Goal: Complete application form

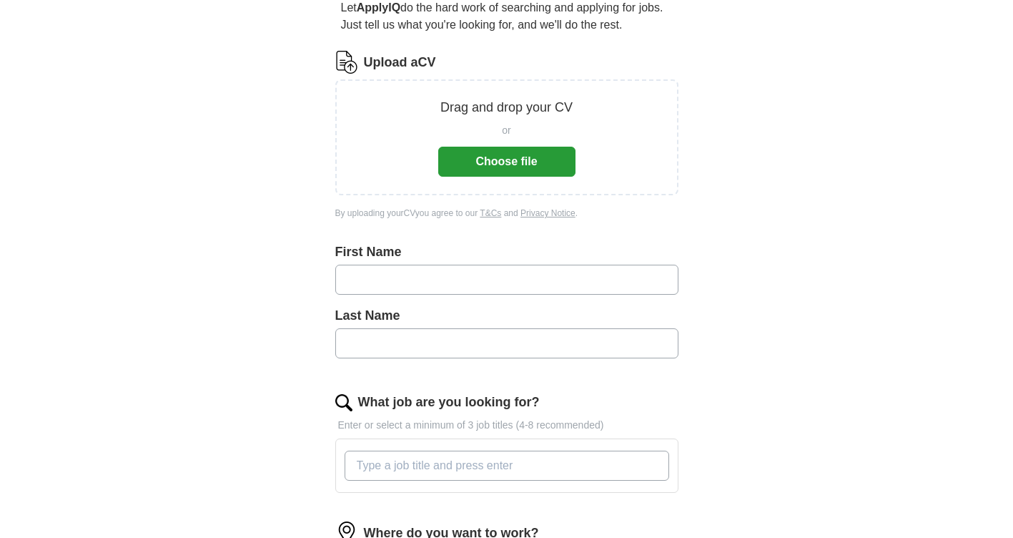
scroll to position [215, 0]
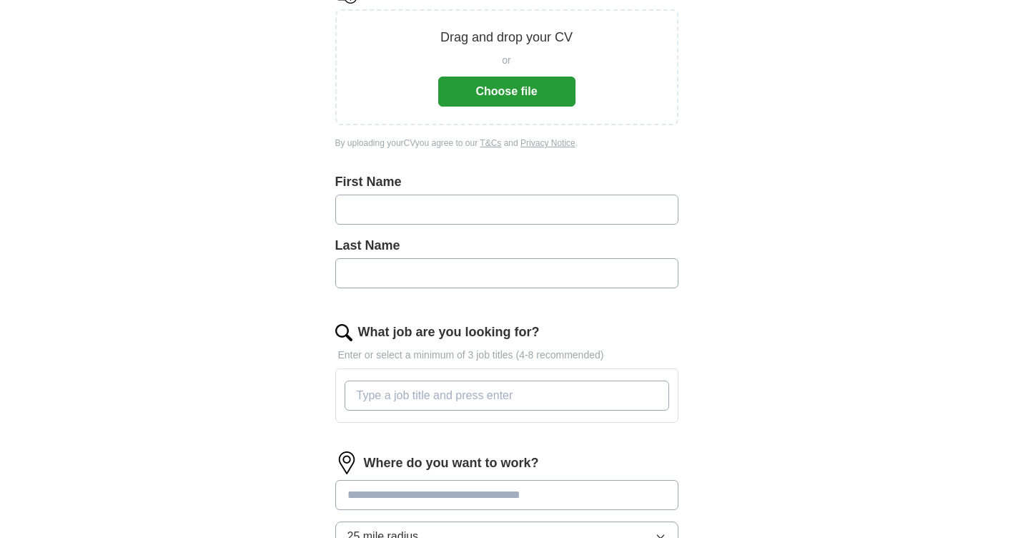
click at [454, 212] on input "text" at bounding box center [506, 210] width 343 height 30
type input "******"
type input "********"
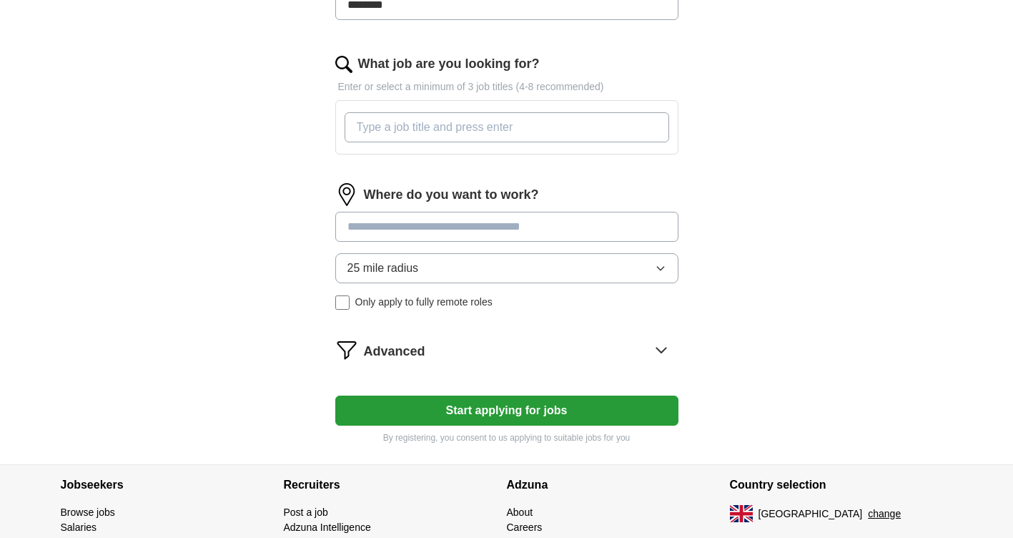
scroll to position [501, 0]
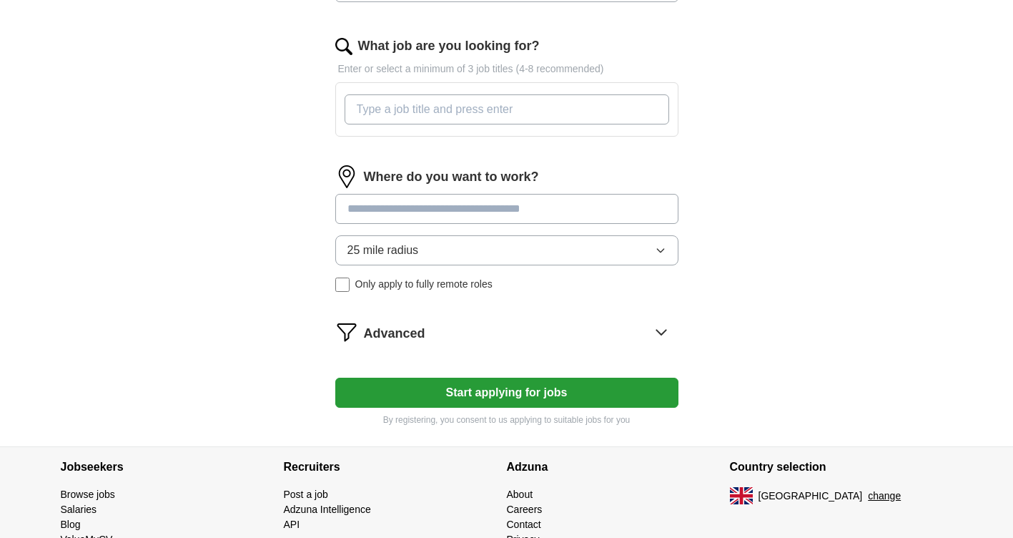
click at [659, 254] on icon "button" at bounding box center [660, 250] width 11 height 11
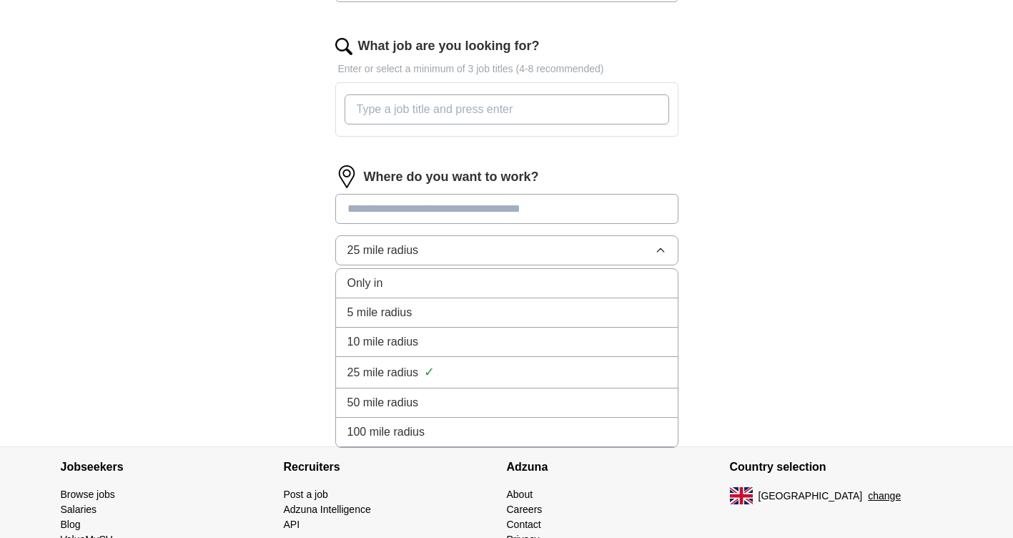
click at [393, 401] on span "50 mile radius" at bounding box center [384, 402] width 72 height 17
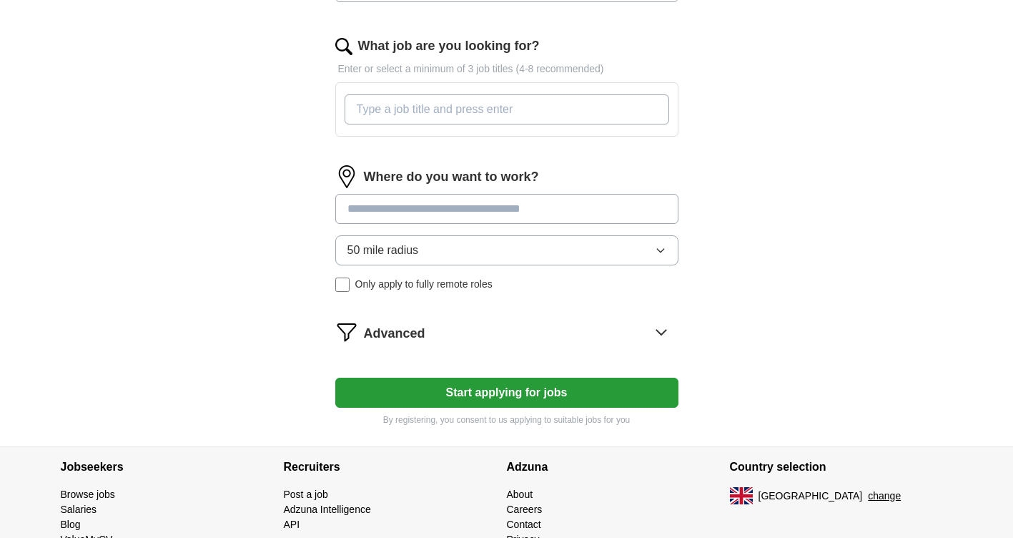
click at [393, 210] on input at bounding box center [506, 209] width 343 height 30
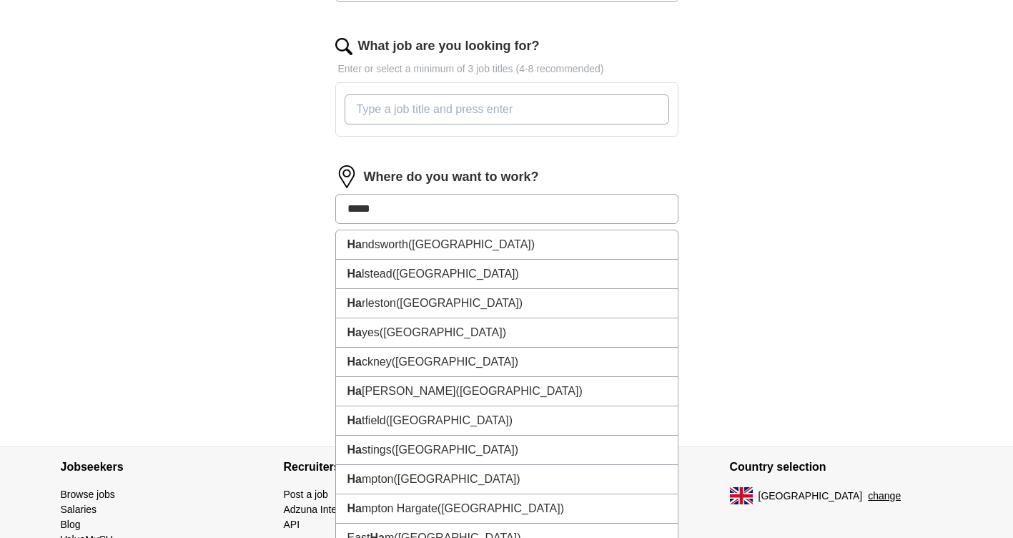
type input "******"
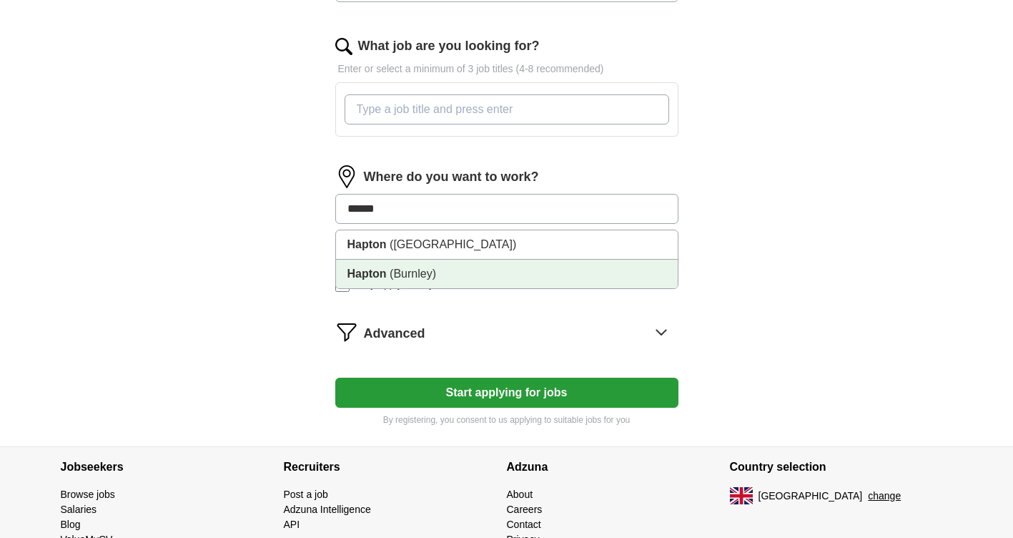
click at [409, 272] on span "(Burnley)" at bounding box center [413, 273] width 46 height 12
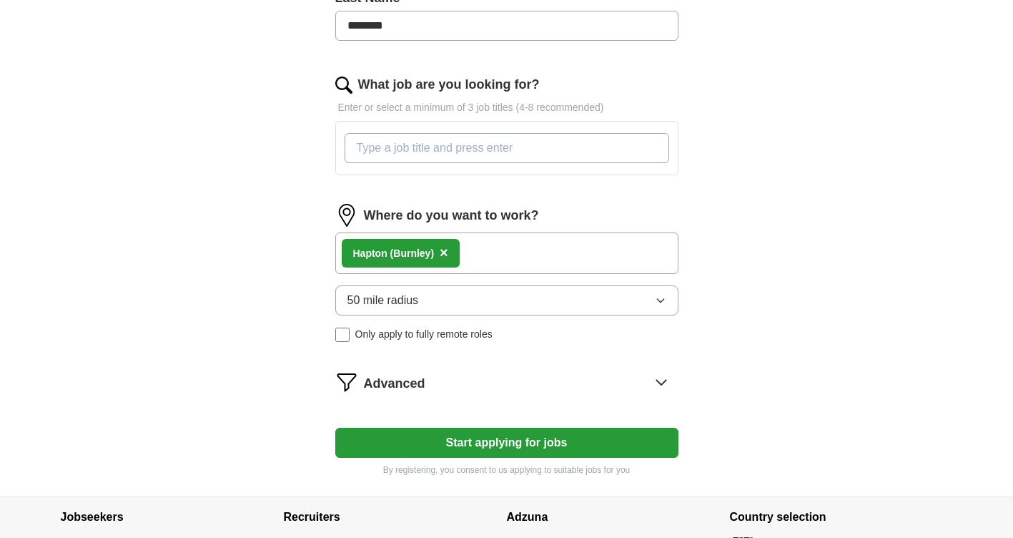
scroll to position [429, 0]
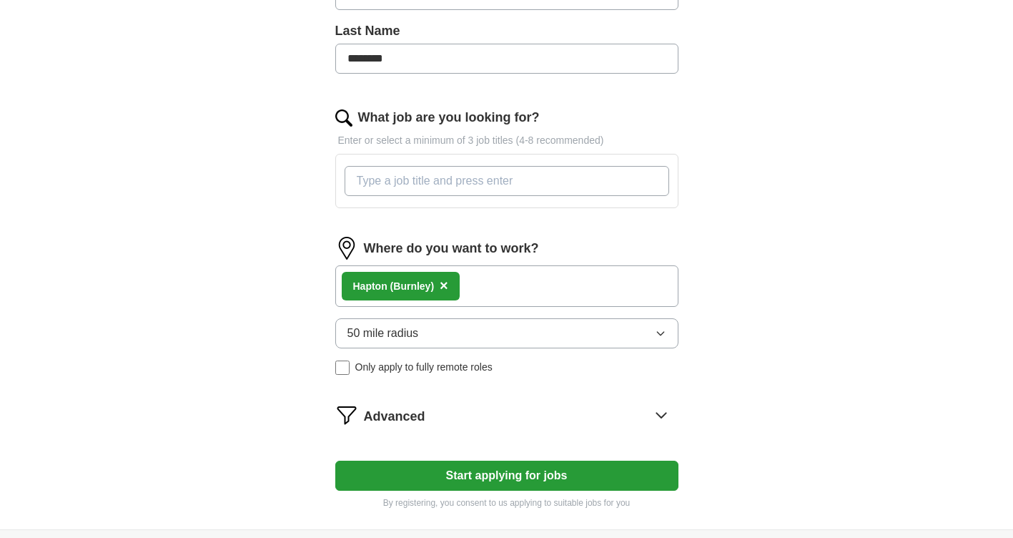
click at [475, 182] on input "What job are you looking for?" at bounding box center [507, 181] width 325 height 30
type input "f"
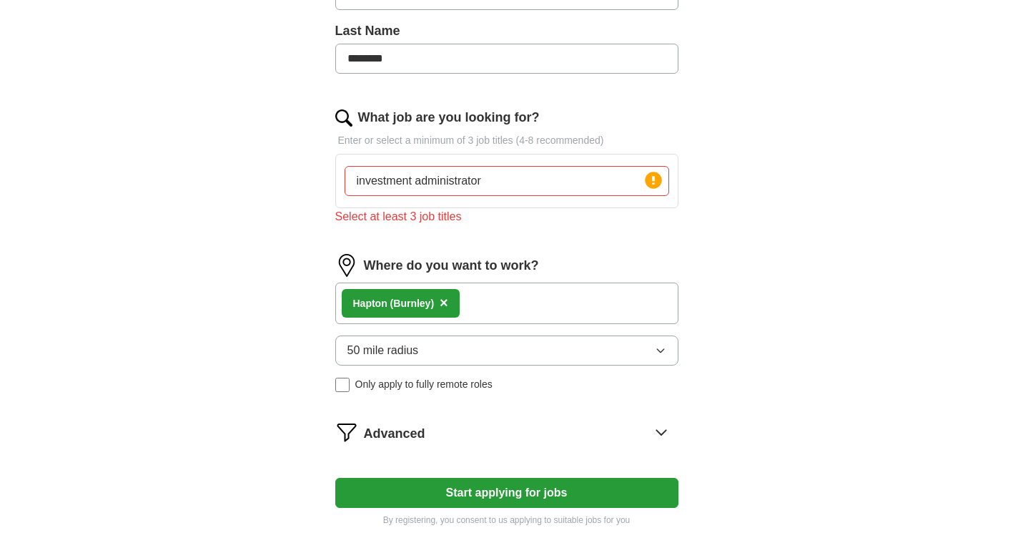
click at [858, 282] on div "ApplyIQ Let ApplyIQ do the hard work of searching and applying for jobs. Just t…" at bounding box center [506, 81] width 915 height 932
click at [502, 188] on input "investment administrator" at bounding box center [507, 181] width 325 height 30
click at [763, 298] on div "ApplyIQ Let ApplyIQ do the hard work of searching and applying for jobs. Just t…" at bounding box center [506, 81] width 915 height 932
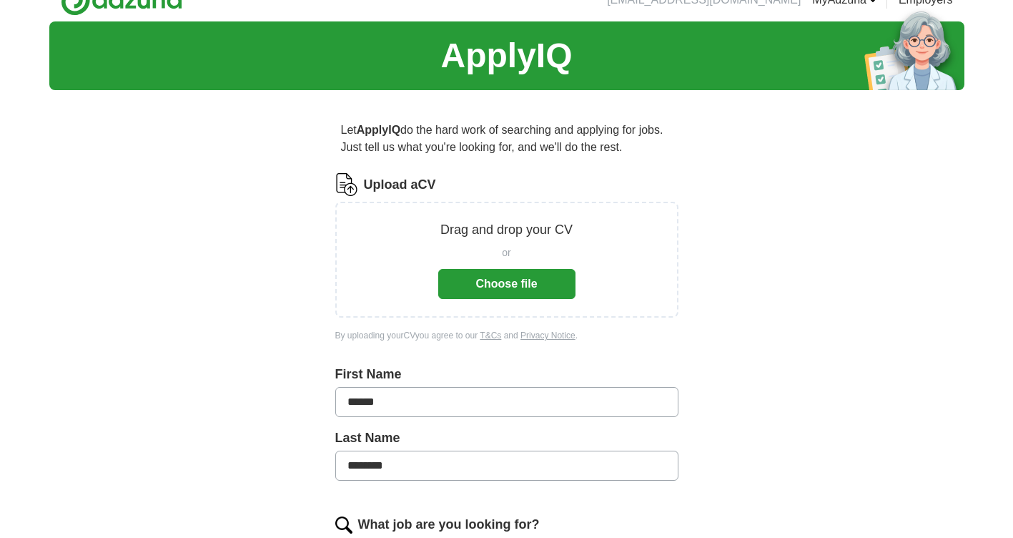
scroll to position [0, 0]
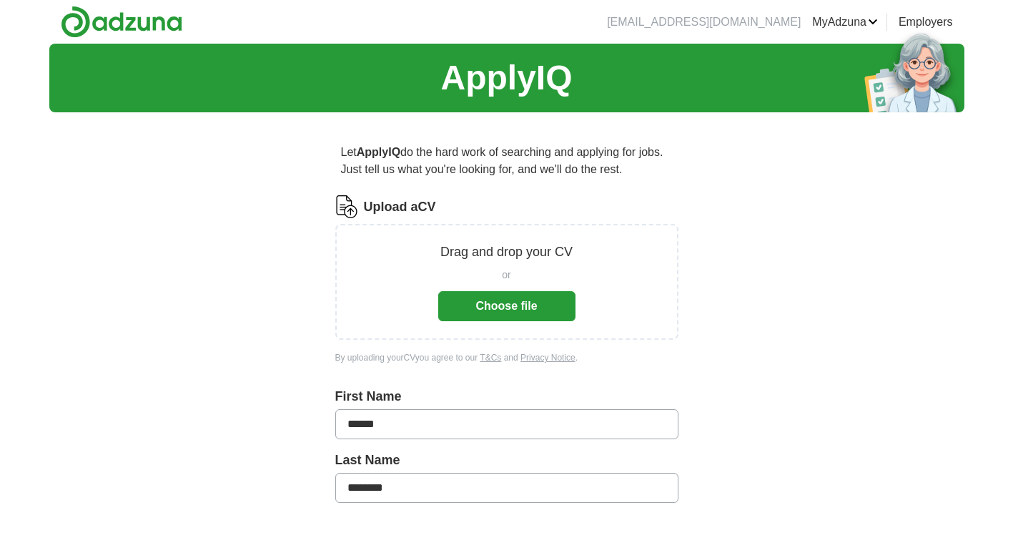
click at [511, 305] on button "Choose file" at bounding box center [506, 306] width 137 height 30
click at [517, 305] on button "Choose file" at bounding box center [506, 306] width 137 height 30
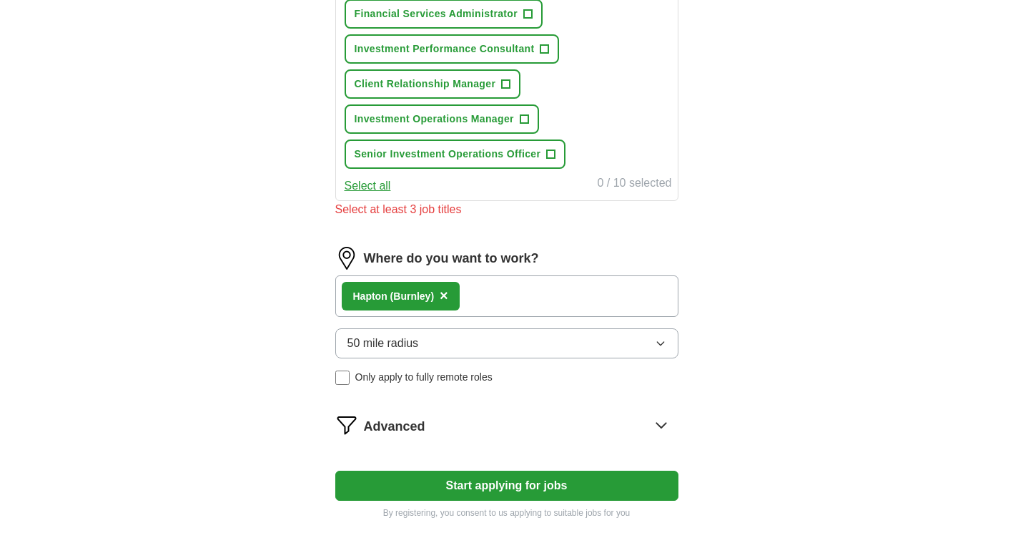
scroll to position [787, 0]
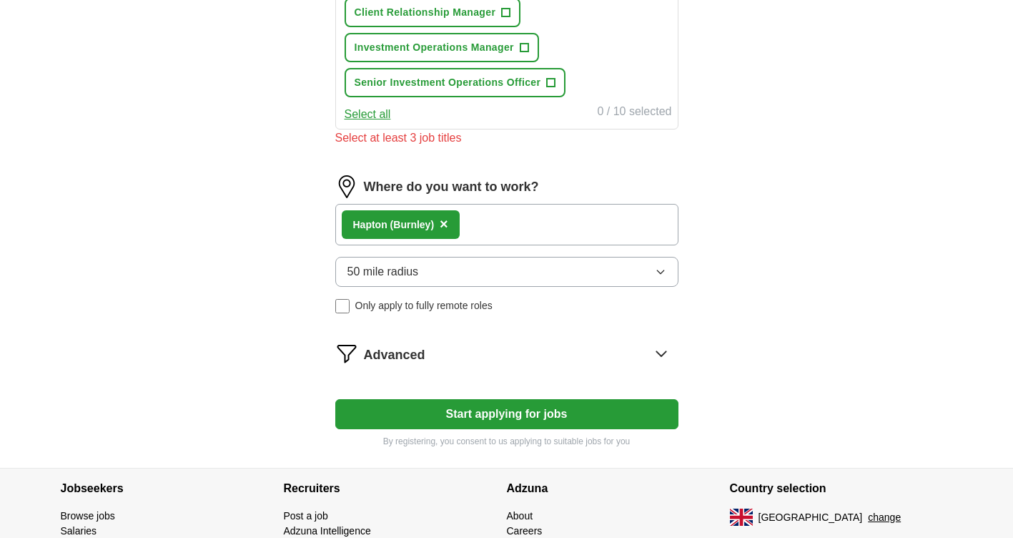
click at [663, 355] on icon at bounding box center [661, 353] width 23 height 23
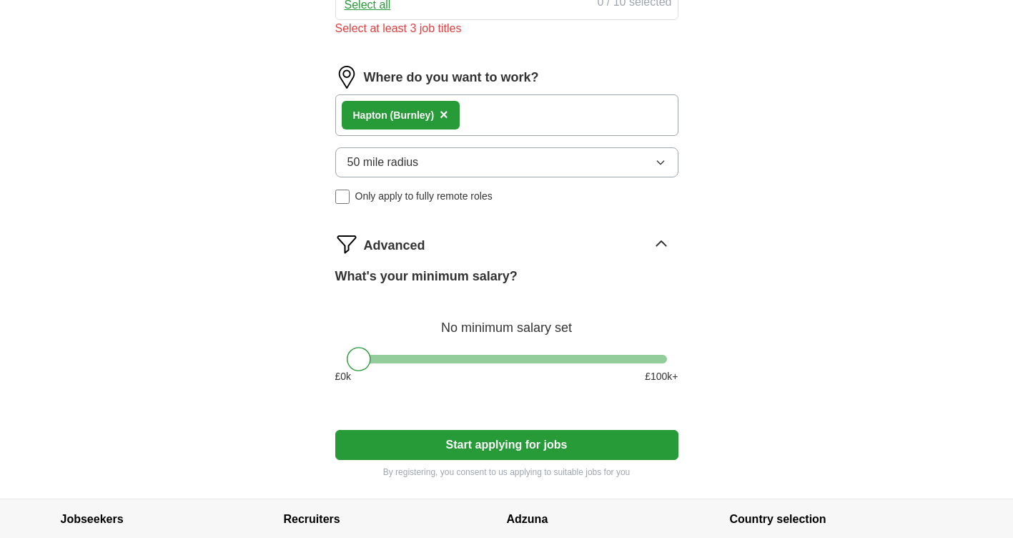
scroll to position [873, 0]
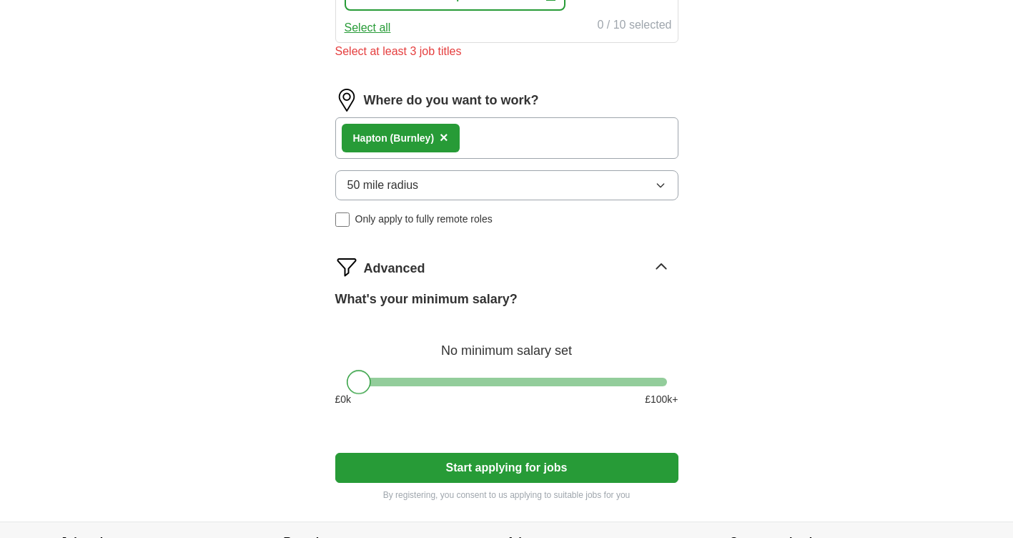
click at [361, 380] on div at bounding box center [359, 382] width 24 height 24
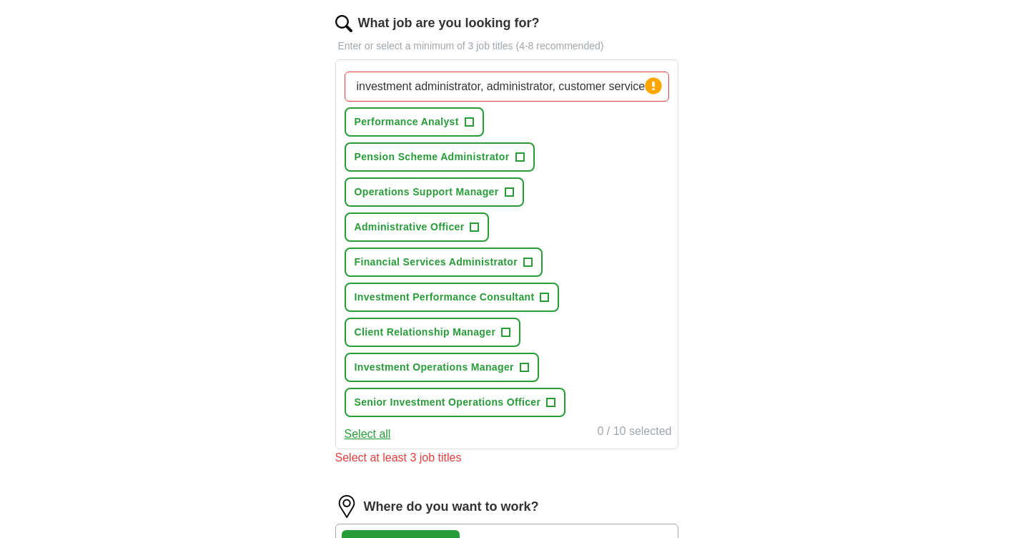
scroll to position [444, 0]
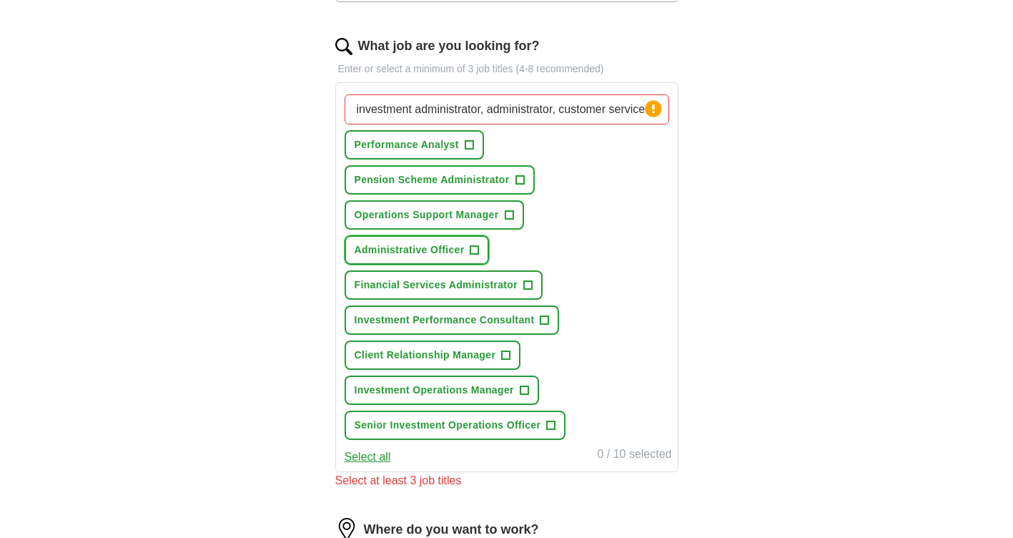
click at [475, 251] on span "+" at bounding box center [475, 250] width 9 height 11
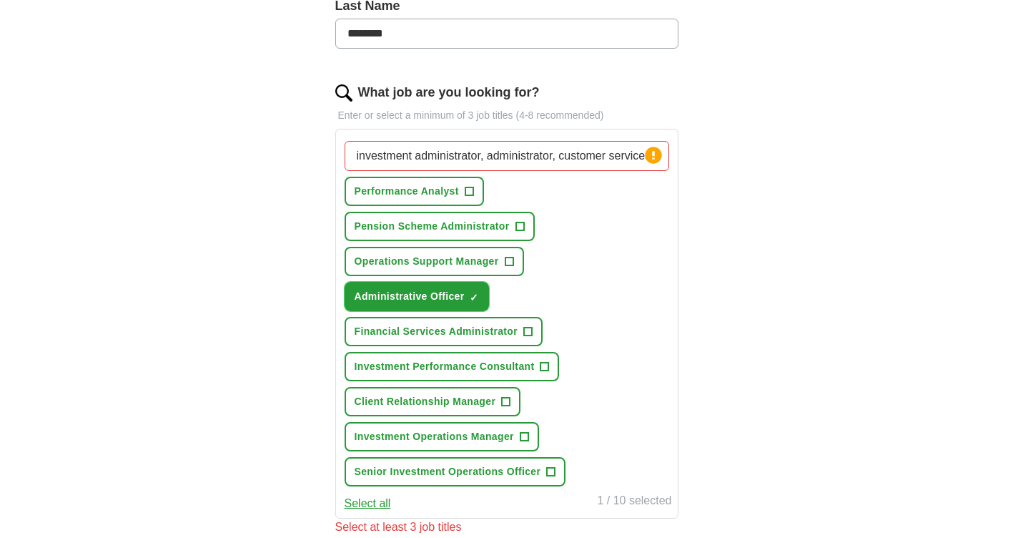
scroll to position [373, 0]
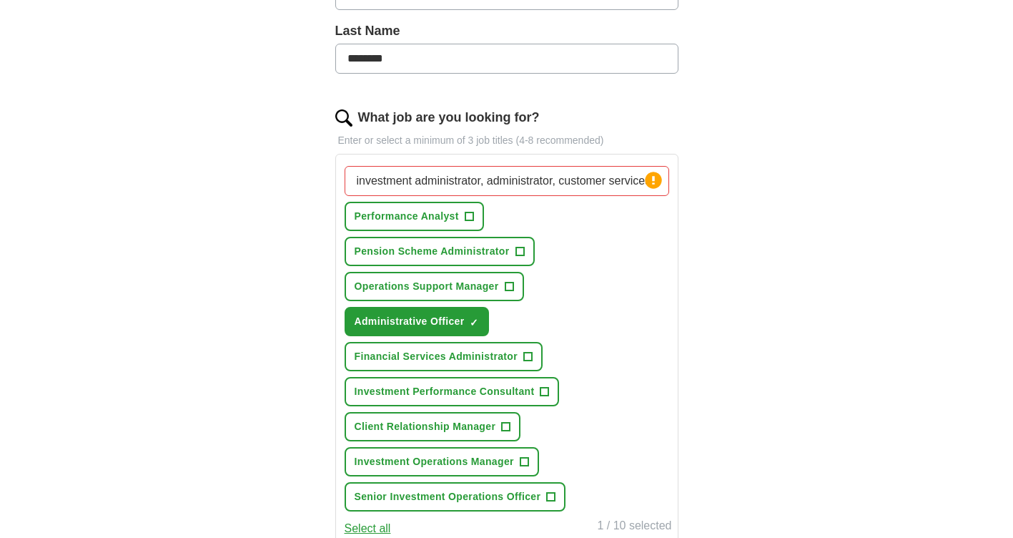
drag, startPoint x: 594, startPoint y: 185, endPoint x: 259, endPoint y: 142, distance: 338.2
click at [259, 142] on div "ApplyIQ Let ApplyIQ do the hard work of searching and applying for jobs. Just t…" at bounding box center [506, 346] width 915 height 1351
click at [634, 185] on input "investment administrator, administrator, customer services" at bounding box center [507, 181] width 325 height 30
click at [629, 182] on input "investment administrator, administrator, customerces" at bounding box center [507, 181] width 325 height 30
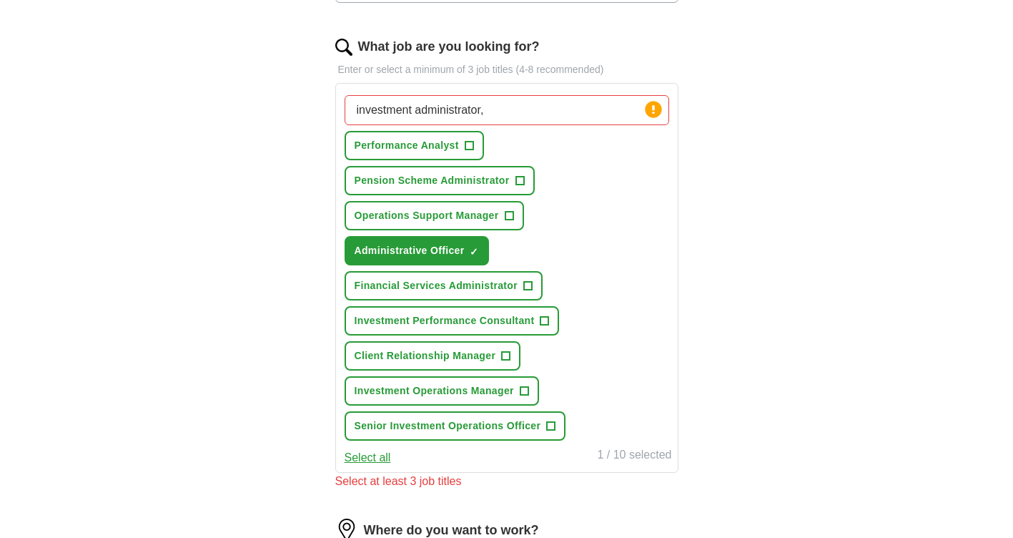
scroll to position [444, 0]
click at [470, 144] on span "+" at bounding box center [469, 144] width 9 height 11
click at [511, 356] on span "+" at bounding box center [505, 354] width 9 height 9
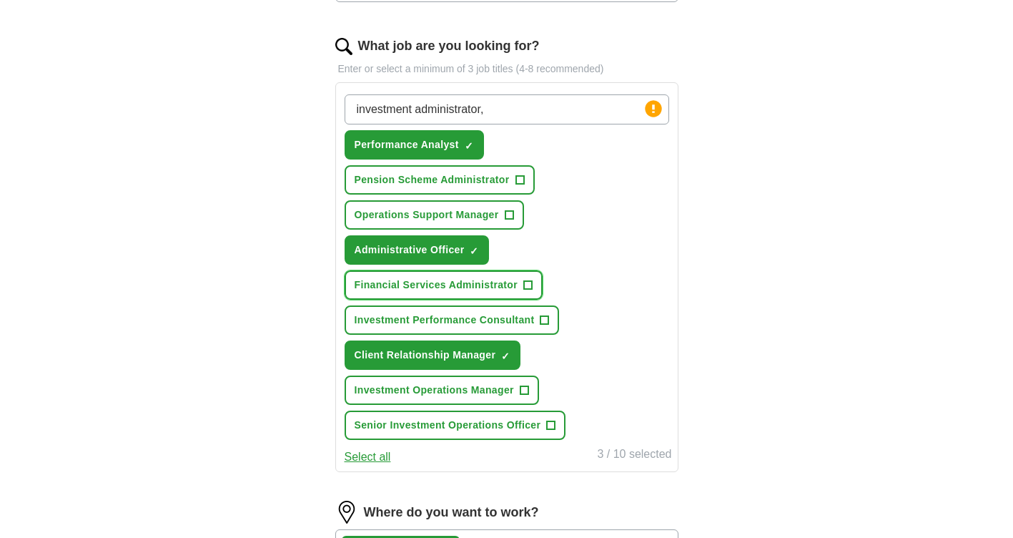
click at [531, 284] on span "+" at bounding box center [528, 285] width 9 height 11
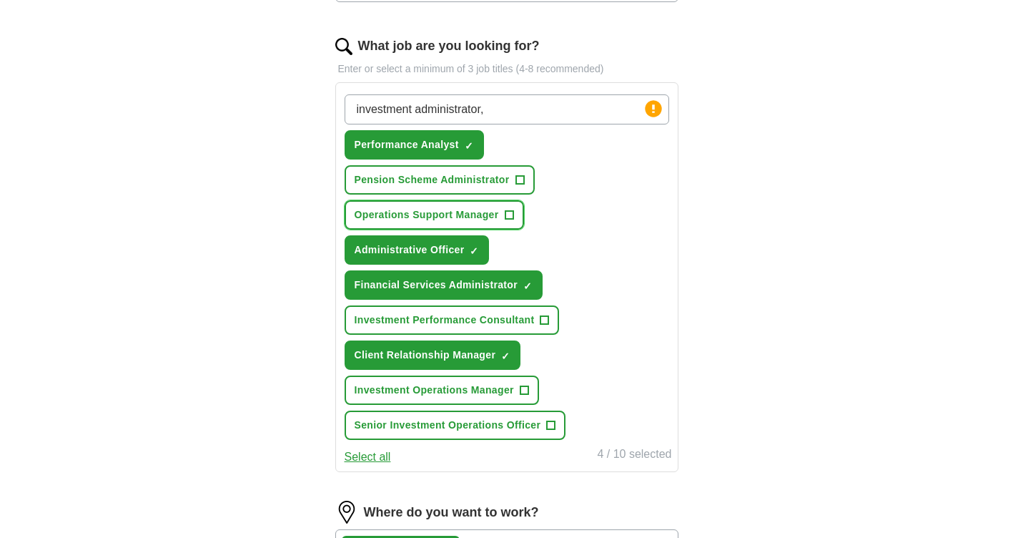
click at [511, 212] on span "+" at bounding box center [509, 215] width 9 height 11
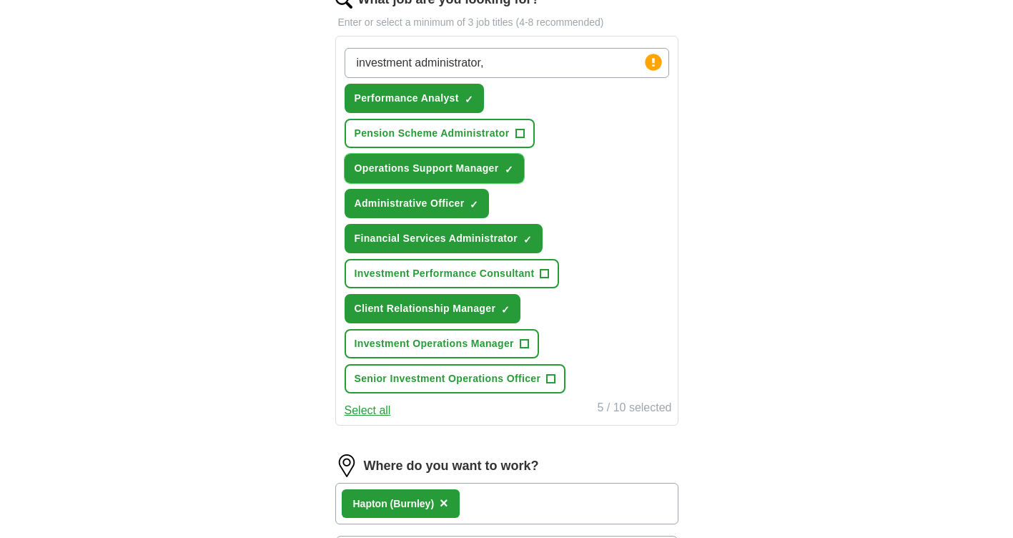
scroll to position [516, 0]
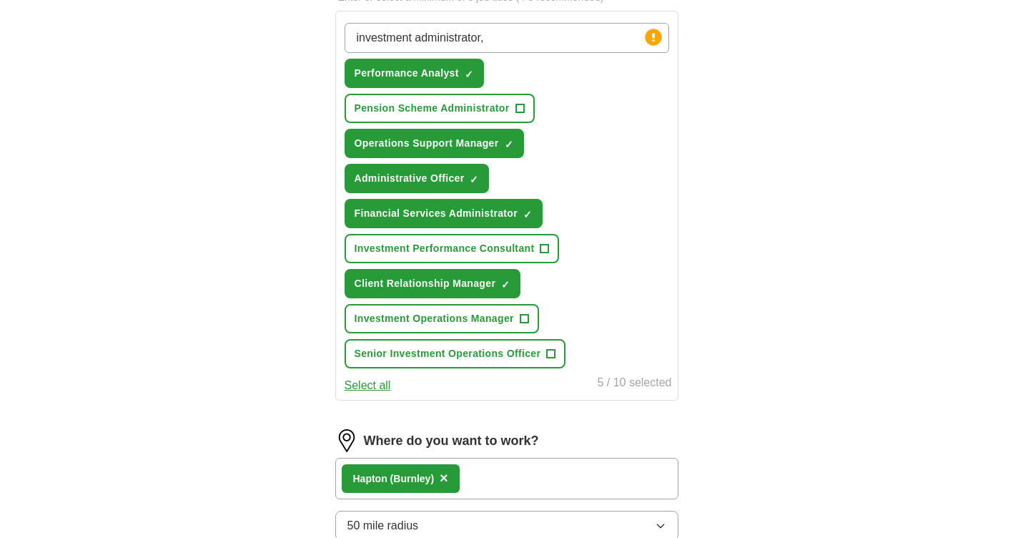
drag, startPoint x: 496, startPoint y: 39, endPoint x: 250, endPoint y: 32, distance: 246.1
click at [250, 32] on div "ApplyIQ Let ApplyIQ do the hard work of searching and applying for jobs. Just t…" at bounding box center [506, 234] width 915 height 1412
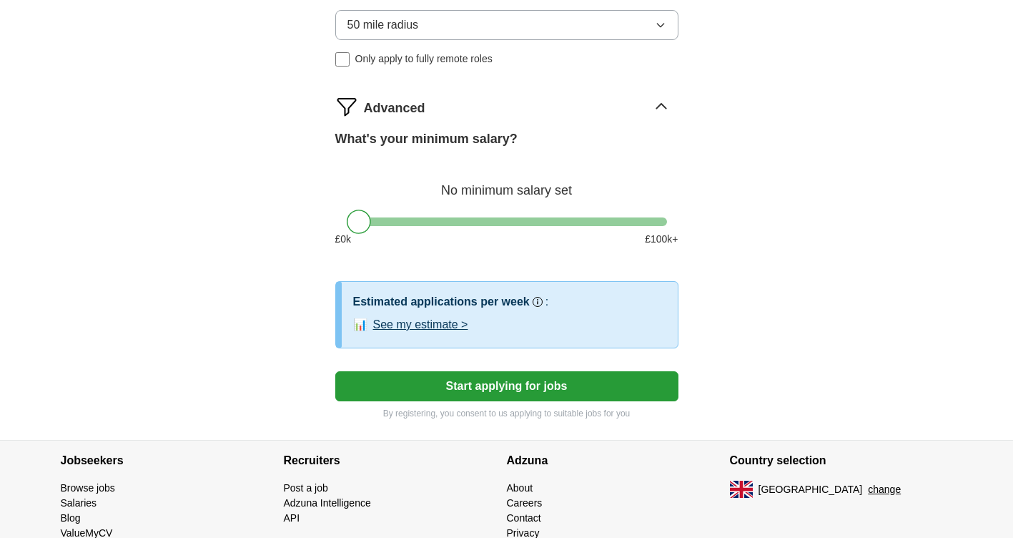
scroll to position [1078, 0]
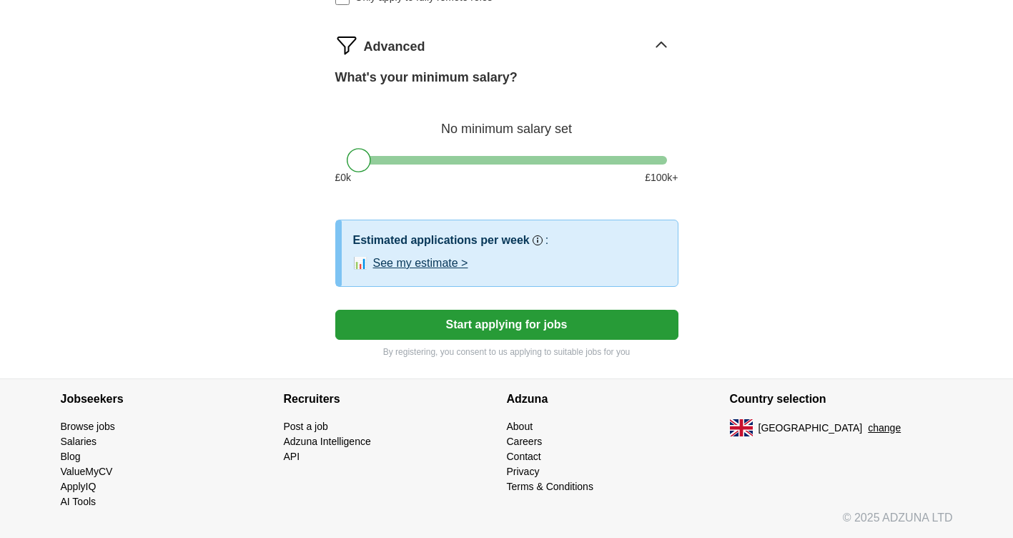
type input "ifa"
click at [418, 259] on button "See my estimate >" at bounding box center [420, 263] width 95 height 17
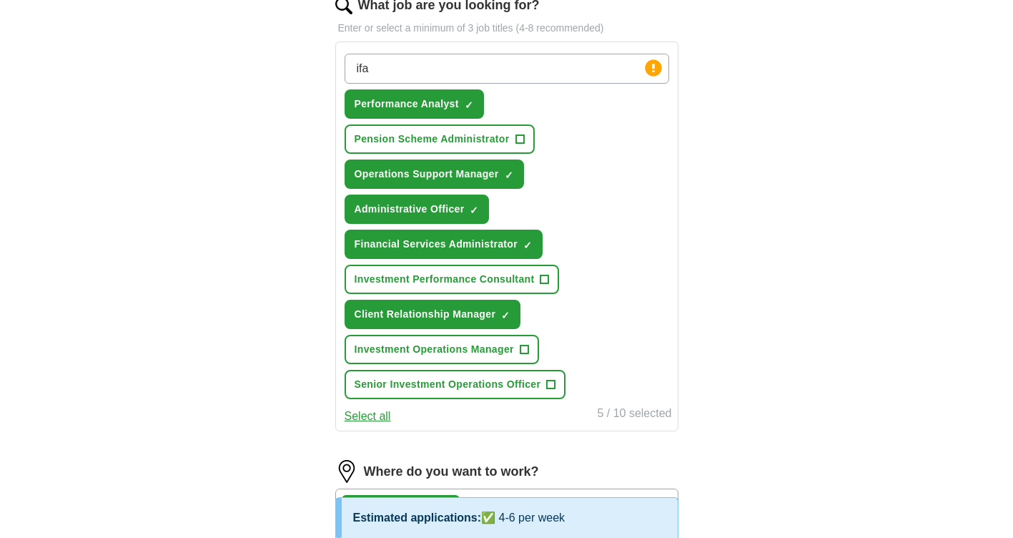
scroll to position [413, 0]
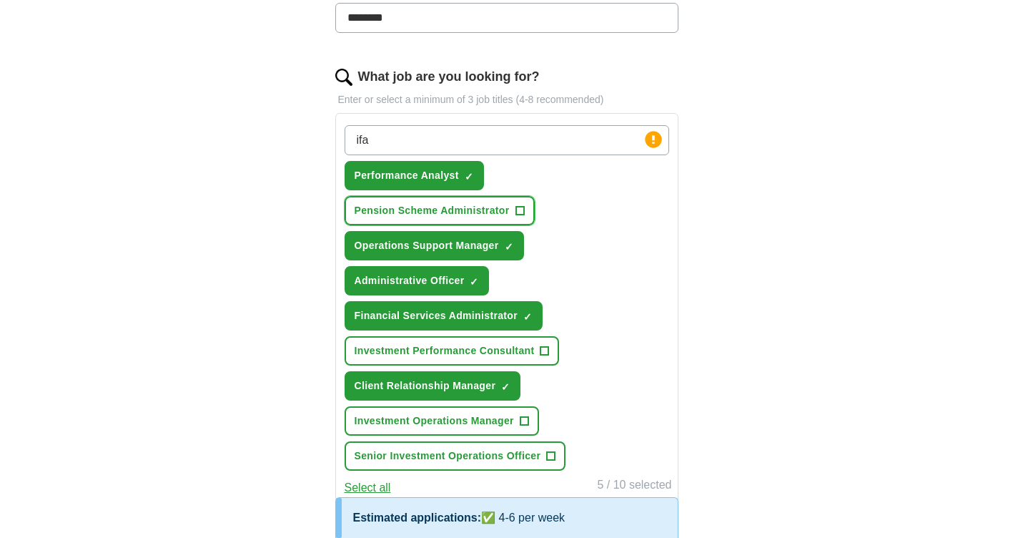
click at [523, 212] on span "+" at bounding box center [520, 210] width 9 height 11
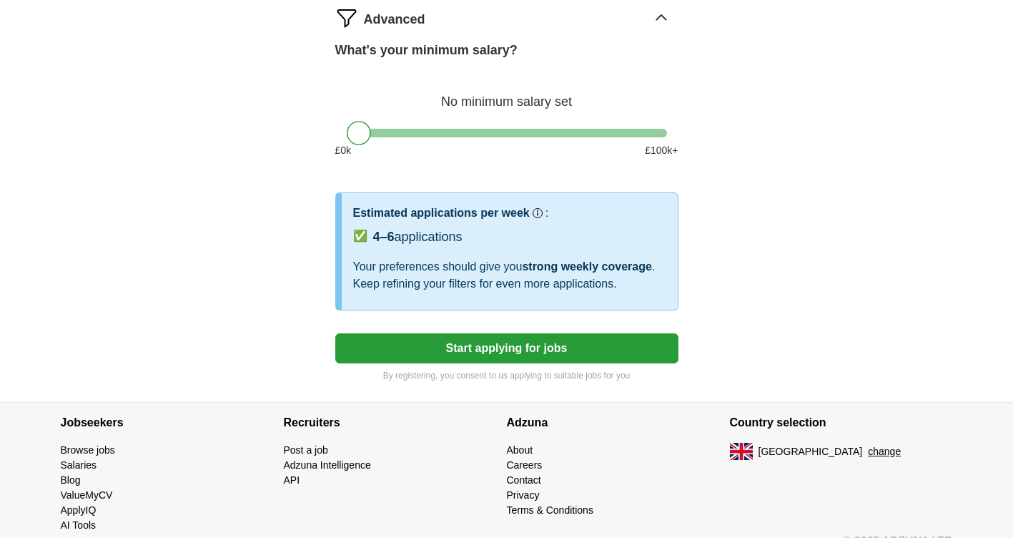
scroll to position [1128, 0]
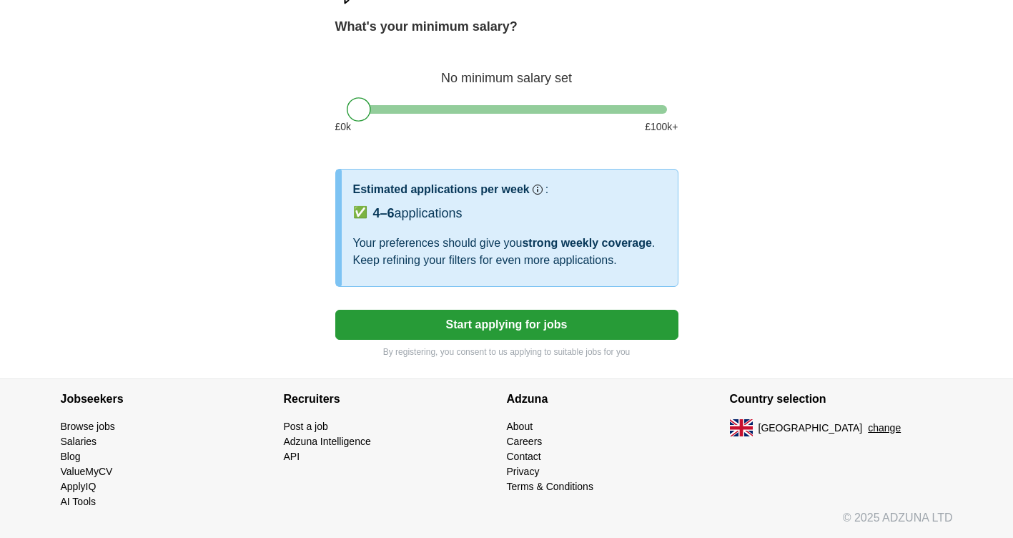
click at [518, 325] on button "Start applying for jobs" at bounding box center [506, 325] width 343 height 30
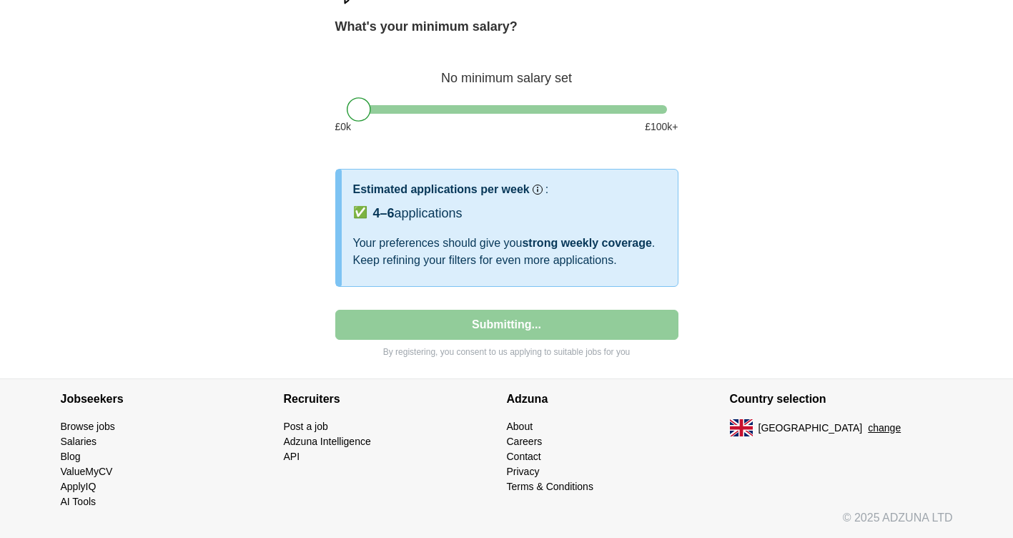
select select "**"
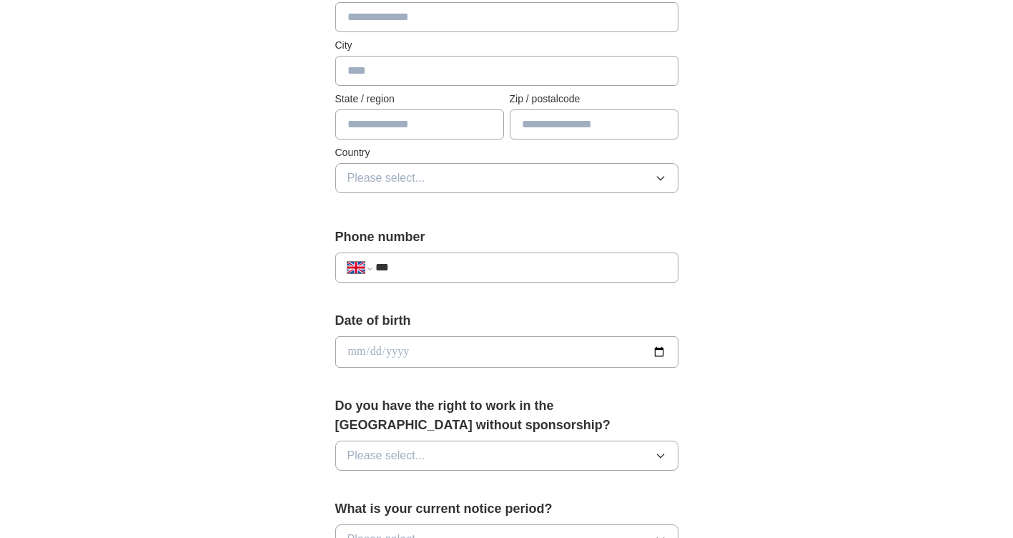
scroll to position [358, 0]
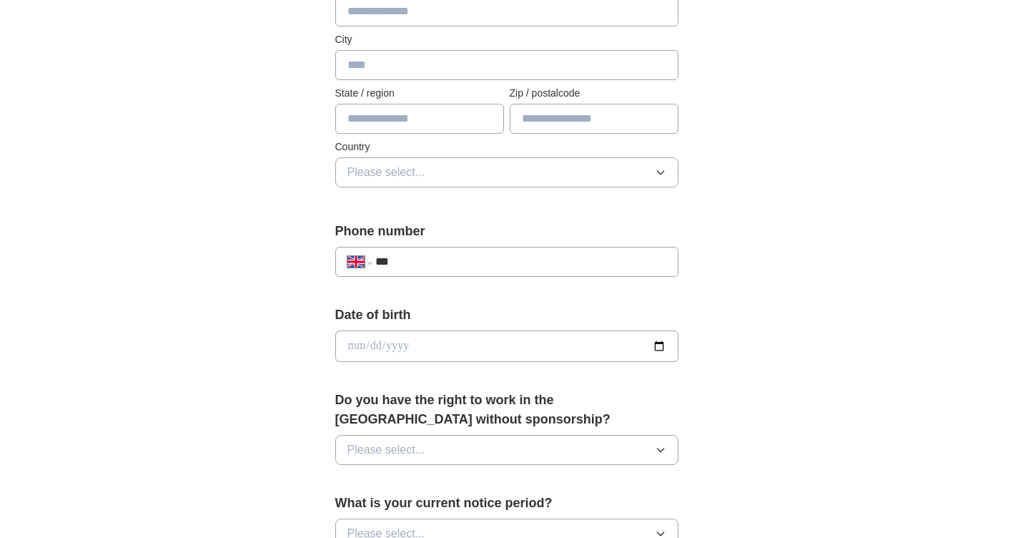
click at [475, 263] on input "***" at bounding box center [520, 261] width 290 height 17
type input "**********"
type input "*******"
type input "**********"
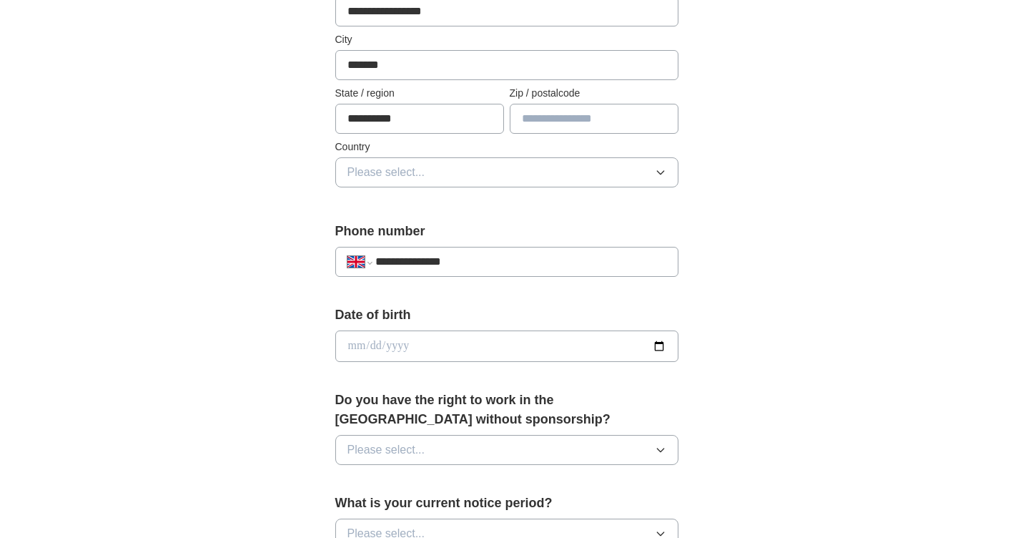
type input "********"
click at [513, 343] on input "date" at bounding box center [506, 347] width 343 height 31
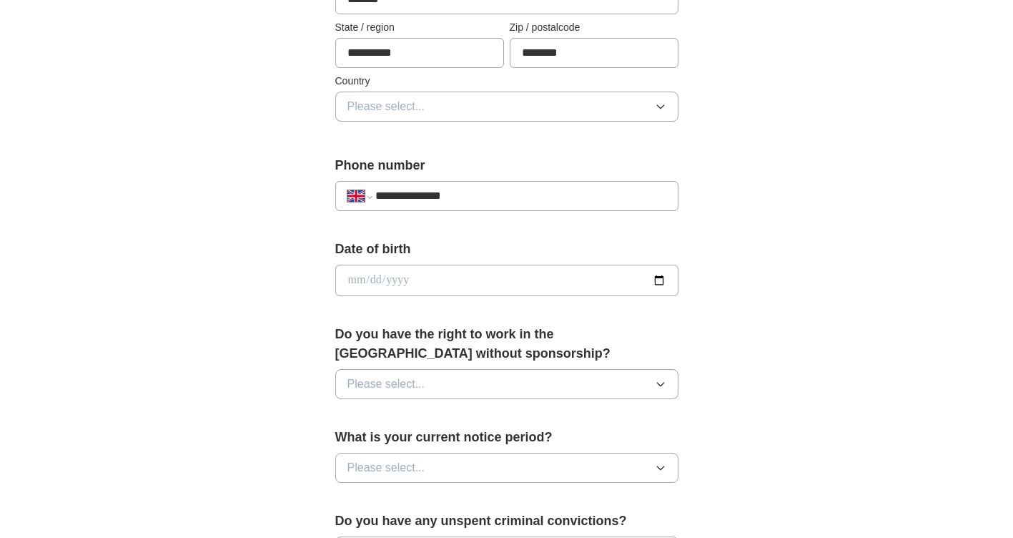
scroll to position [499, 0]
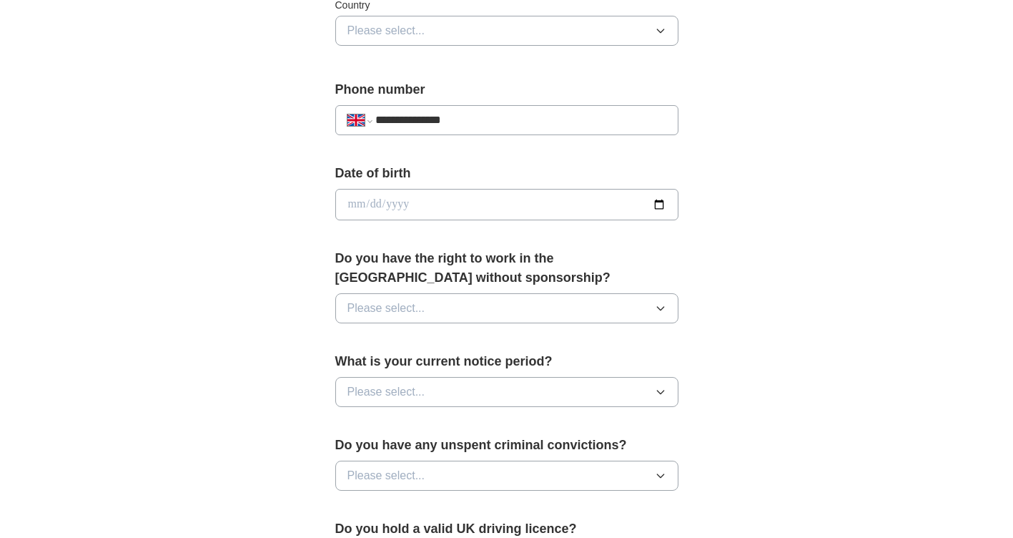
click at [659, 317] on button "Please select..." at bounding box center [506, 308] width 343 height 30
drag, startPoint x: 365, startPoint y: 343, endPoint x: 685, endPoint y: 343, distance: 319.7
click at [369, 343] on div "Yes" at bounding box center [507, 341] width 319 height 17
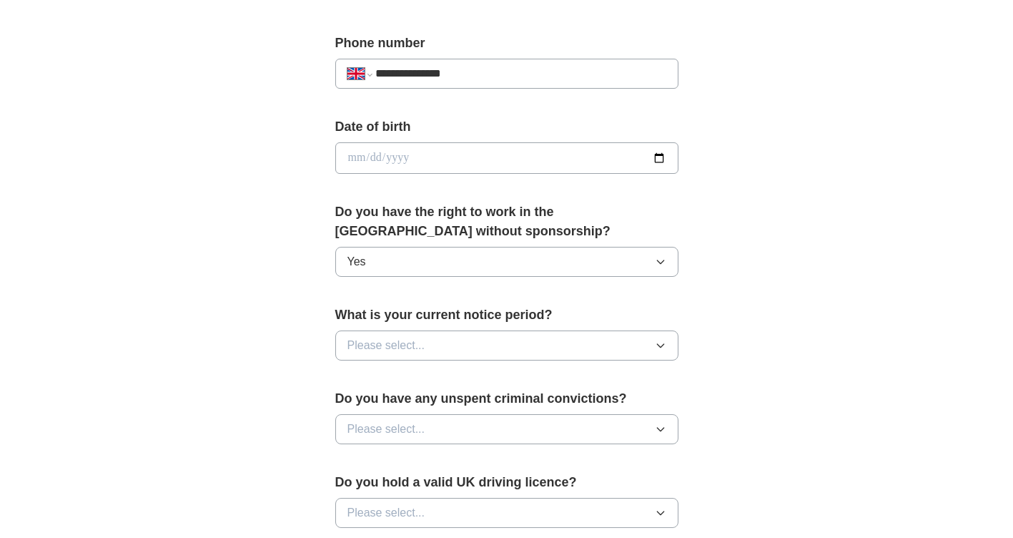
scroll to position [571, 0]
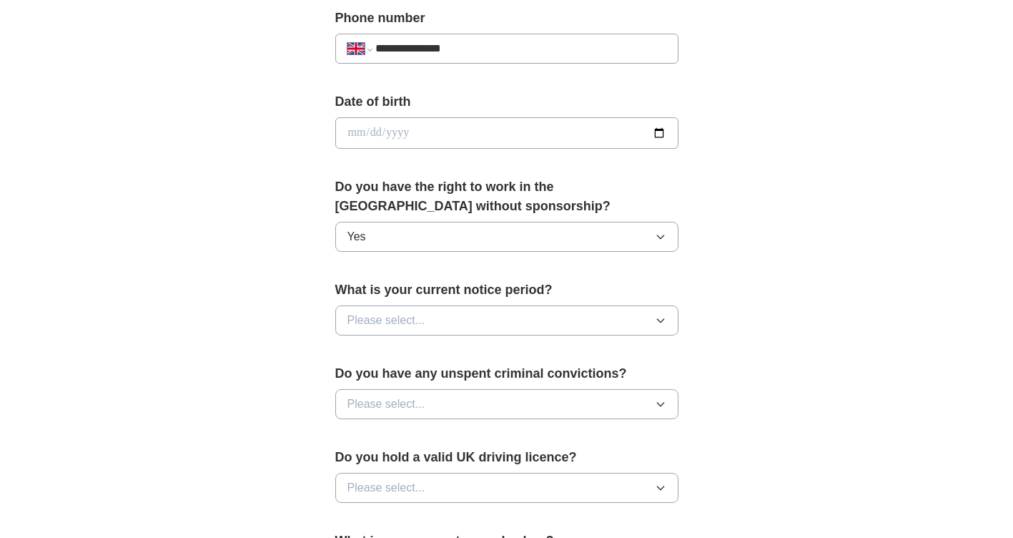
click at [655, 325] on icon "button" at bounding box center [660, 320] width 11 height 11
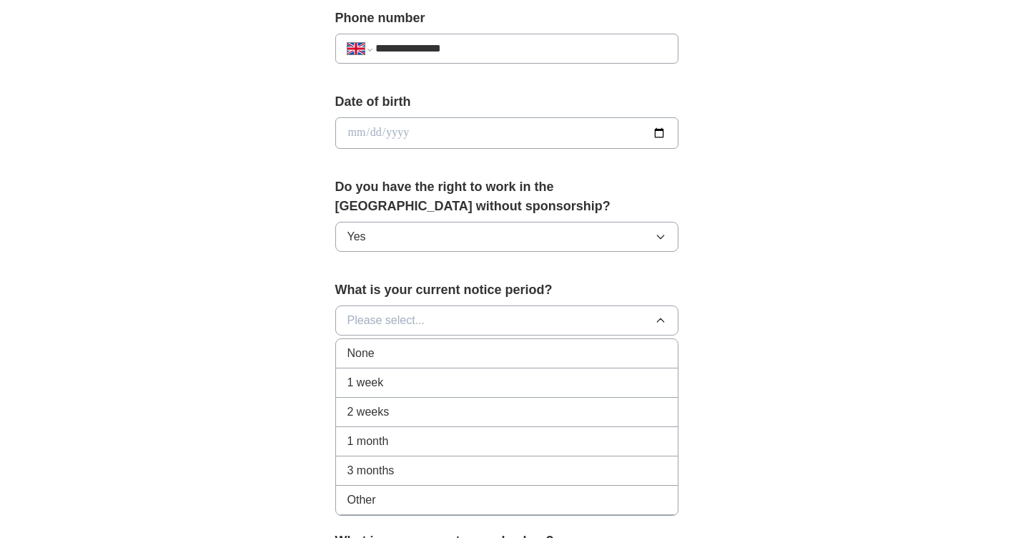
click at [415, 350] on div "None" at bounding box center [507, 353] width 319 height 17
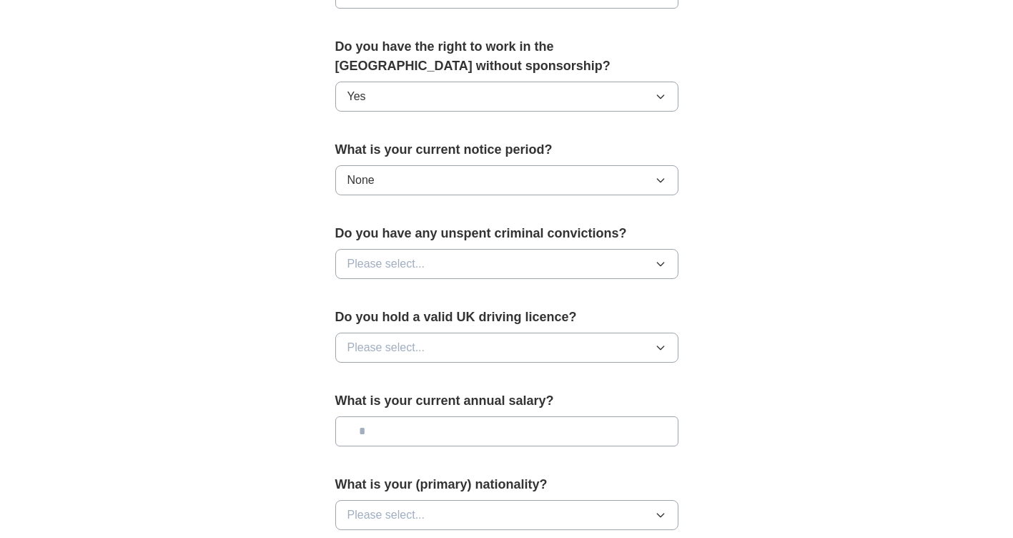
scroll to position [714, 0]
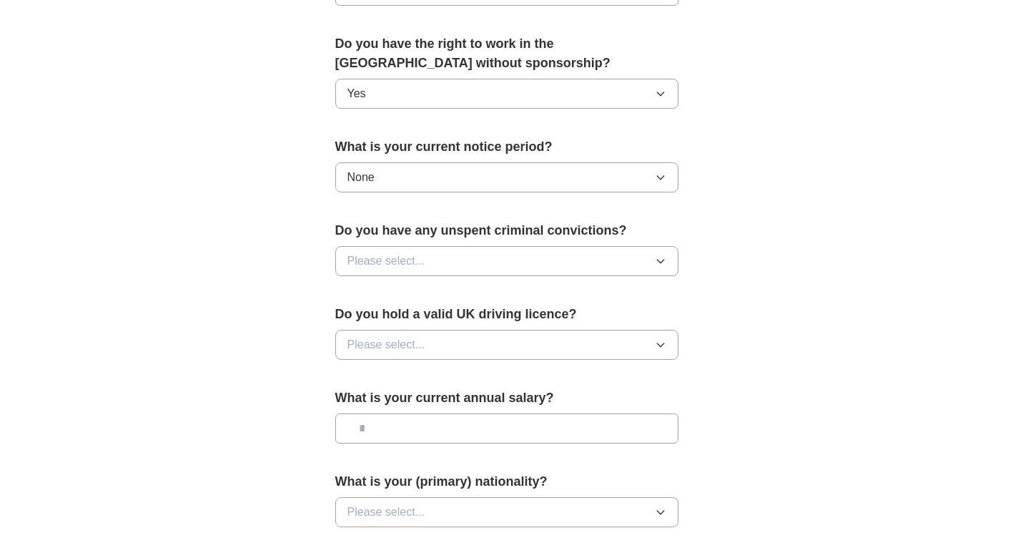
click at [662, 261] on icon "button" at bounding box center [660, 260] width 11 height 11
click at [355, 319] on span "No" at bounding box center [355, 323] width 14 height 17
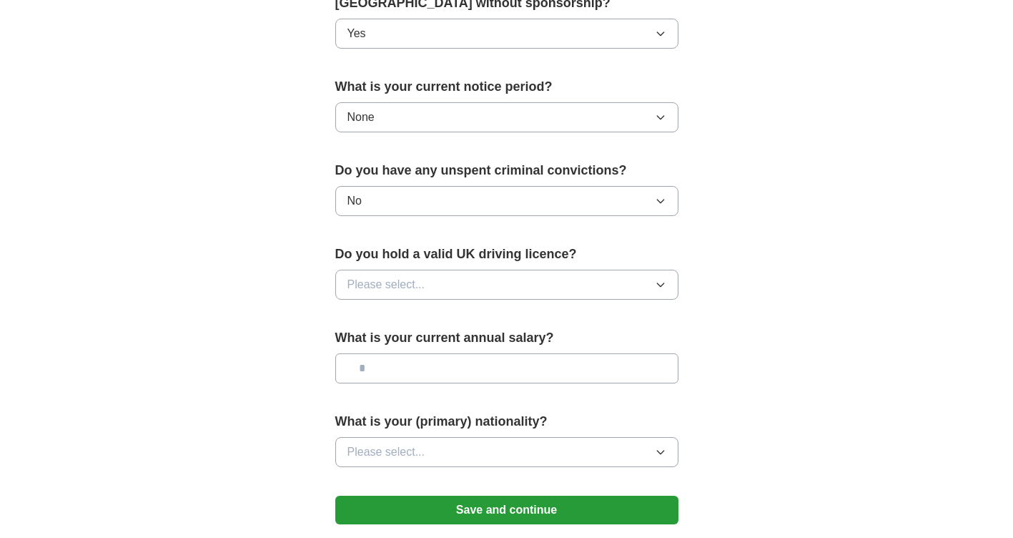
scroll to position [857, 0]
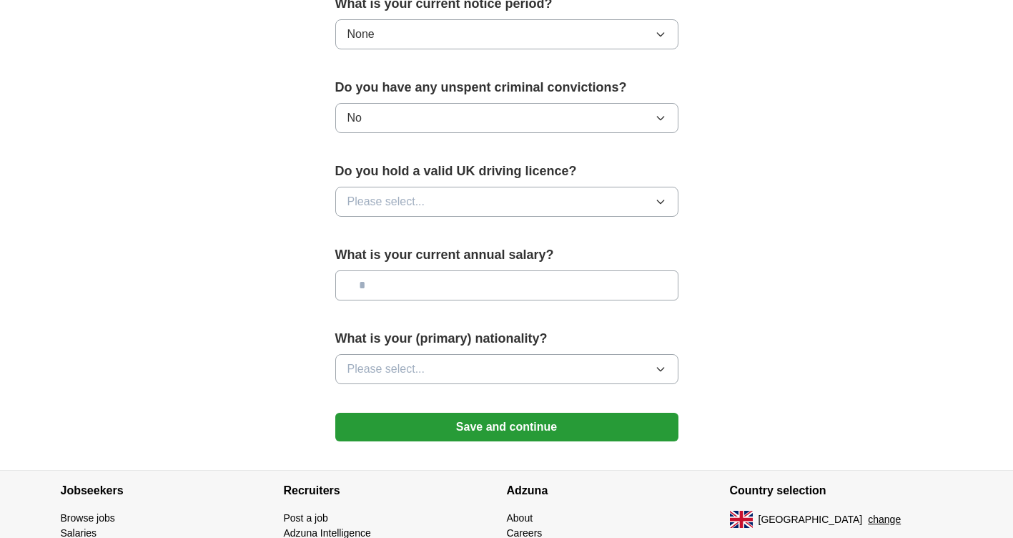
drag, startPoint x: 641, startPoint y: 206, endPoint x: 528, endPoint y: 217, distance: 114.2
click at [640, 206] on button "Please select..." at bounding box center [506, 202] width 343 height 30
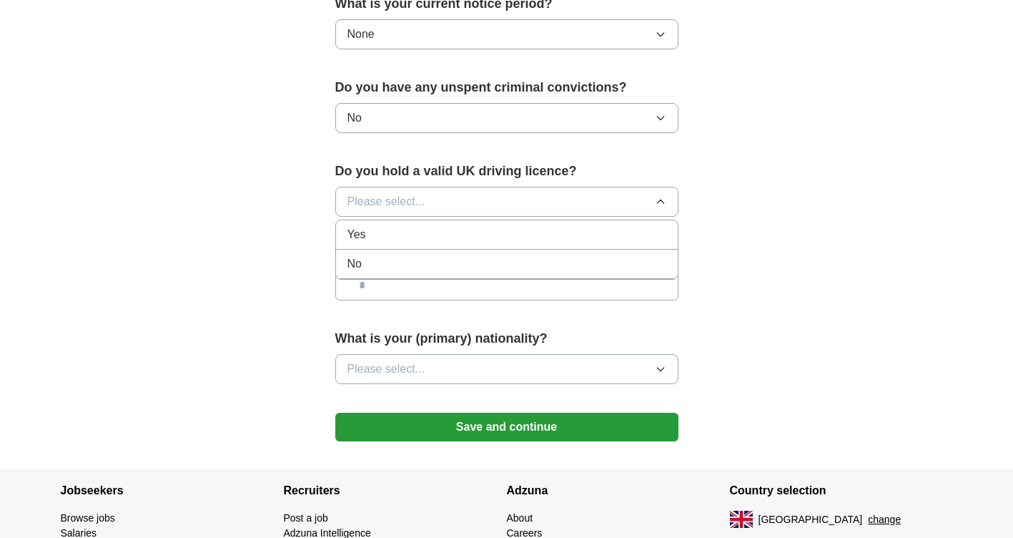
click at [397, 241] on div "Yes" at bounding box center [507, 234] width 319 height 17
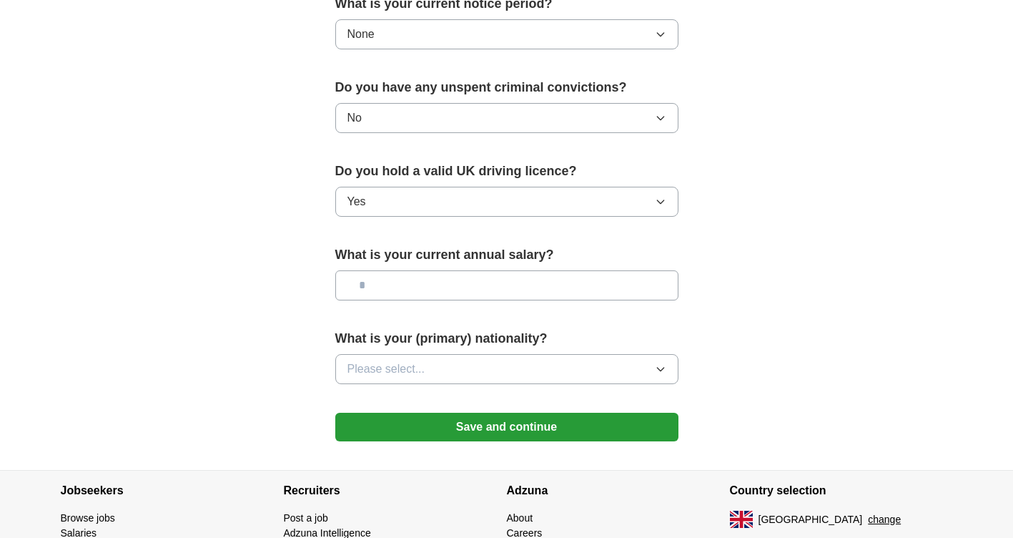
click at [568, 363] on button "Please select..." at bounding box center [506, 369] width 343 height 30
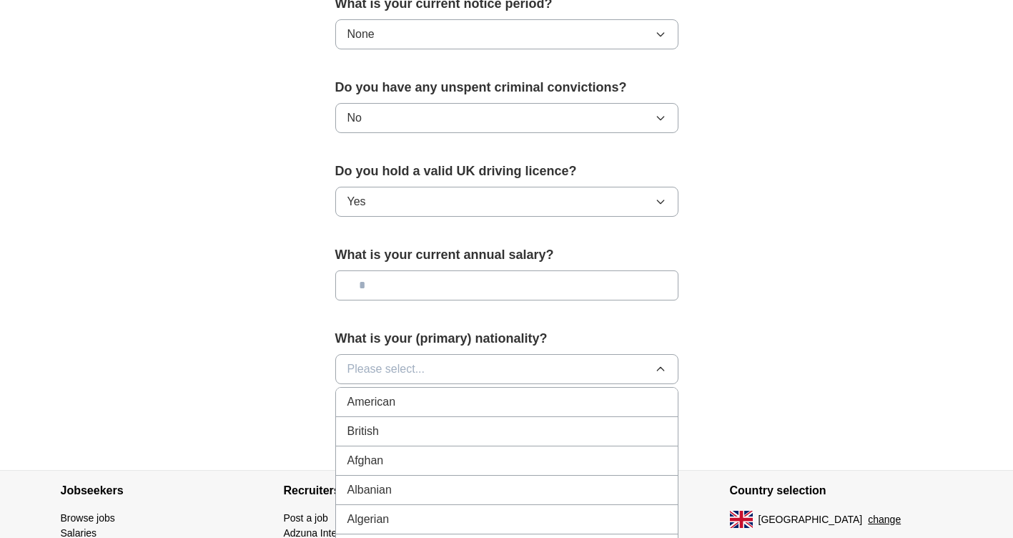
click at [411, 429] on div "British" at bounding box center [507, 431] width 319 height 17
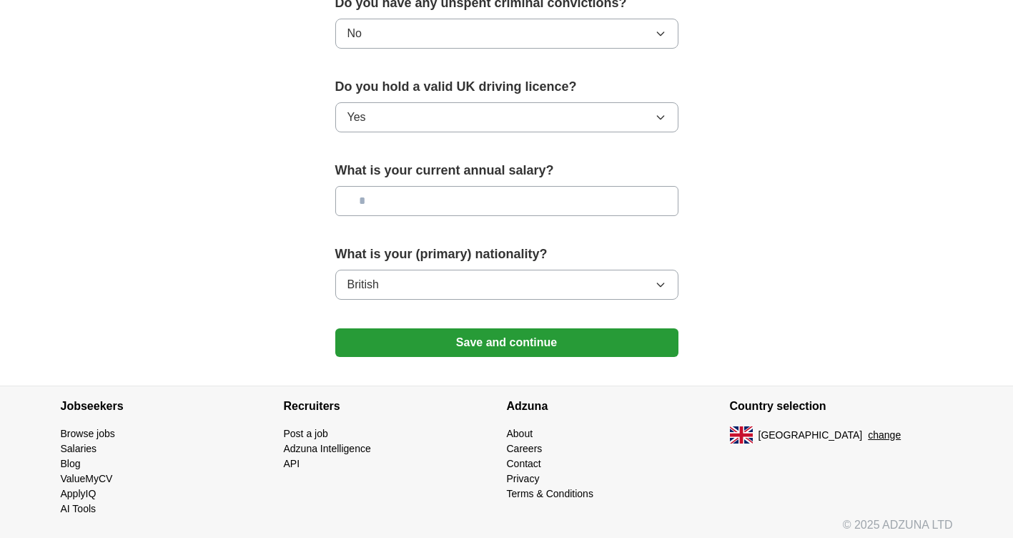
scroll to position [948, 0]
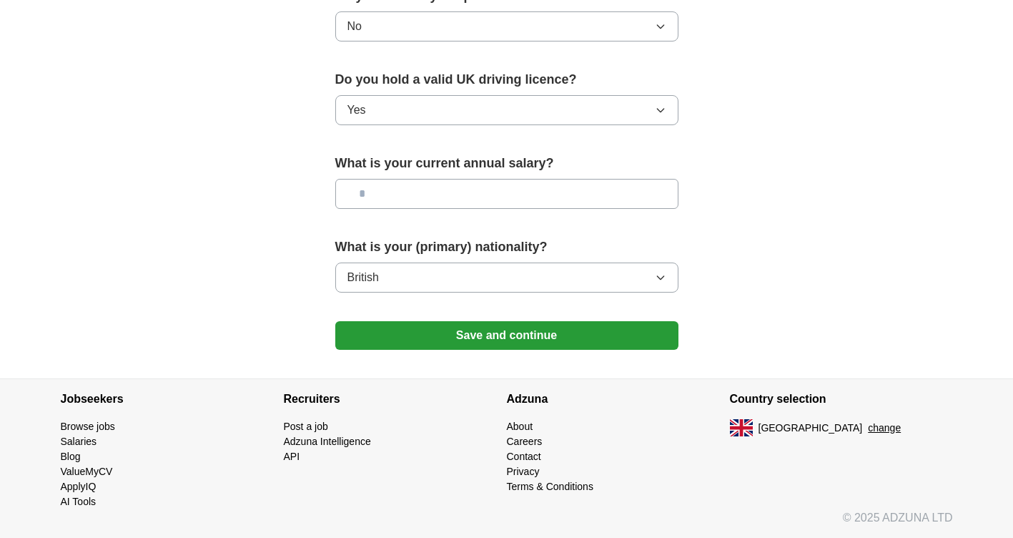
click at [500, 333] on button "Save and continue" at bounding box center [506, 335] width 343 height 29
